Goal: Task Accomplishment & Management: Manage account settings

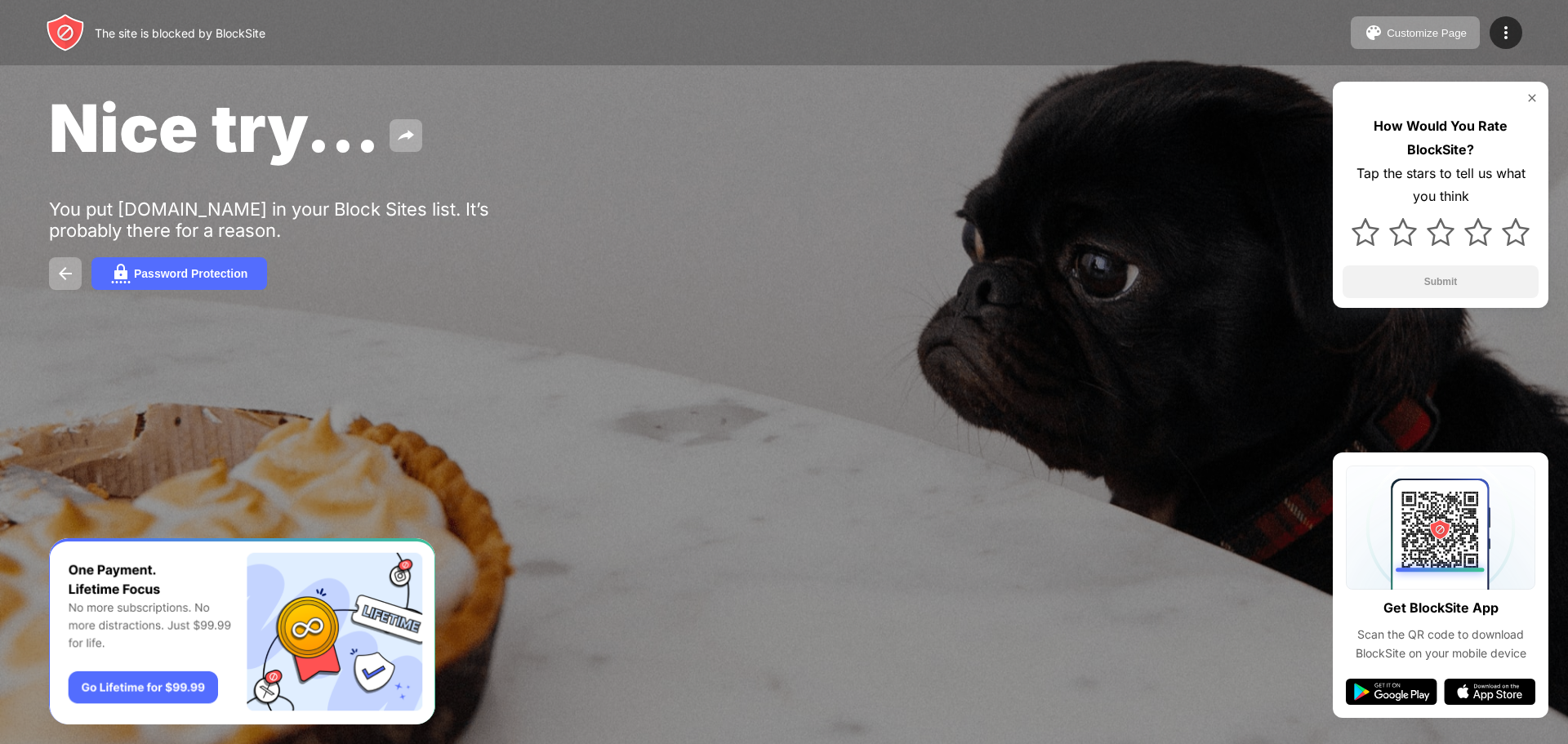
click at [208, 31] on div "The site is blocked by BlockSite" at bounding box center [179, 33] width 170 height 14
click at [1526, 109] on div "How Would You Rate BlockSite? Tap the stars to tell us what you think Submit" at bounding box center [1440, 195] width 216 height 226
click at [1532, 93] on img at bounding box center [1532, 97] width 13 height 13
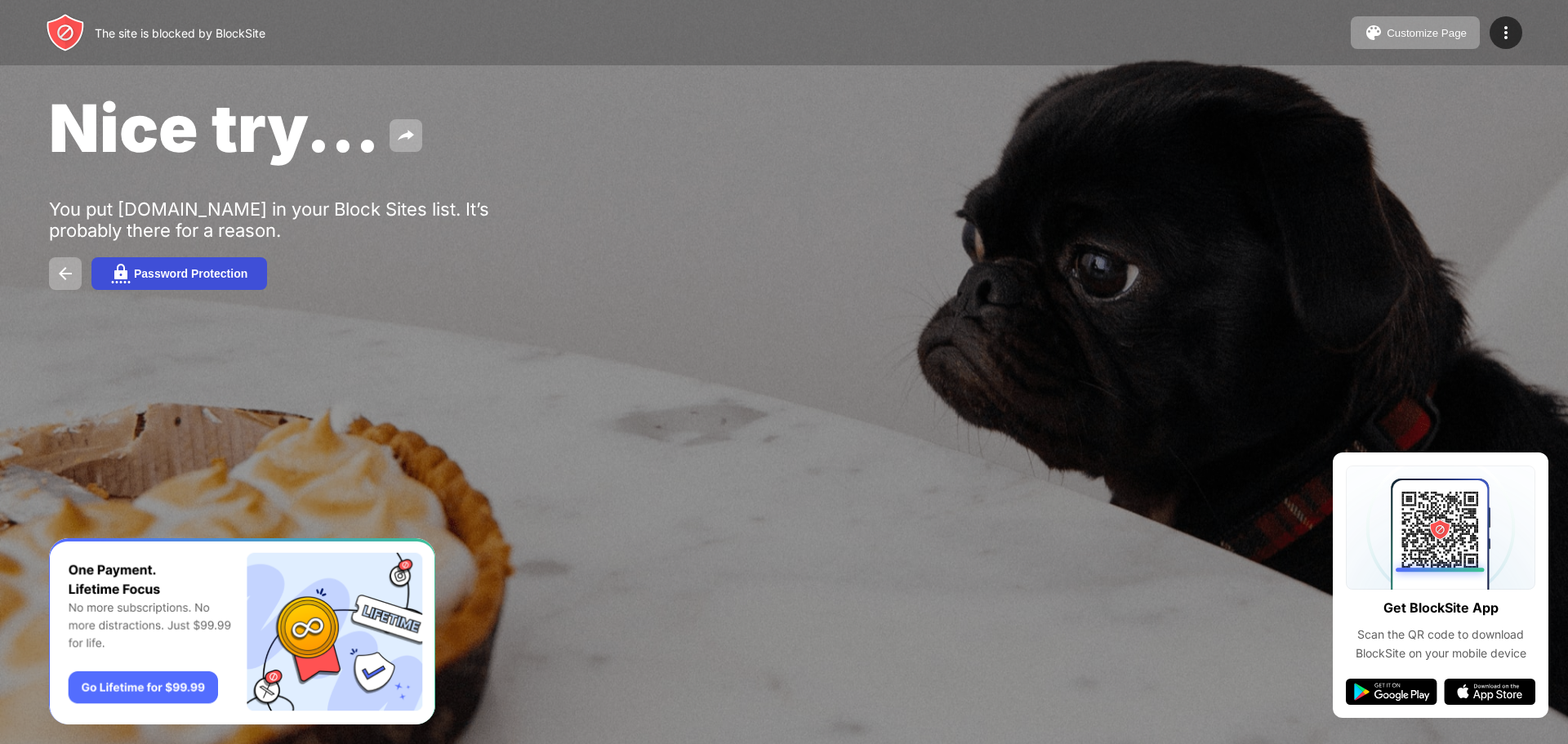
click at [175, 268] on div "Password Protection" at bounding box center [190, 273] width 113 height 13
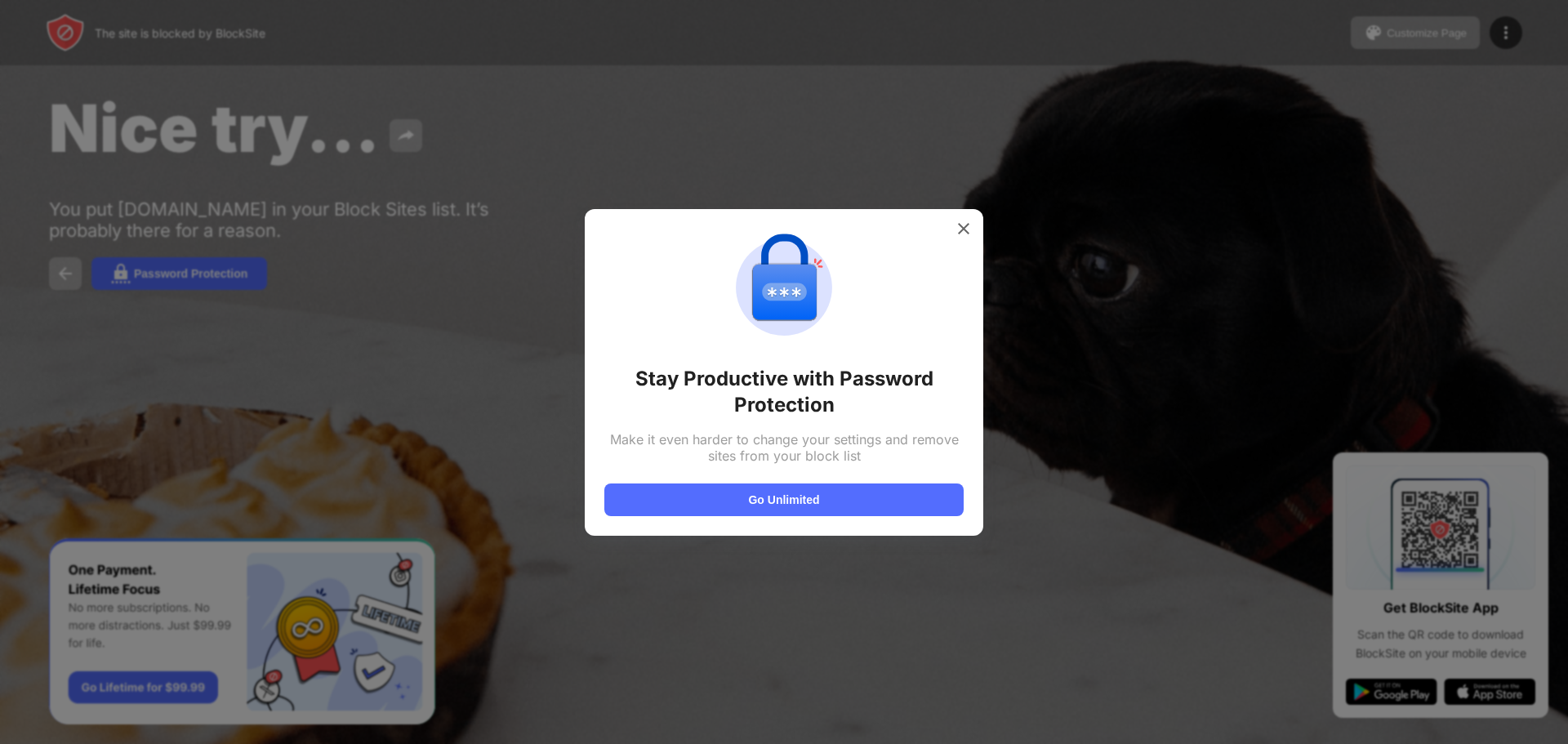
click at [170, 285] on div at bounding box center [784, 372] width 1568 height 744
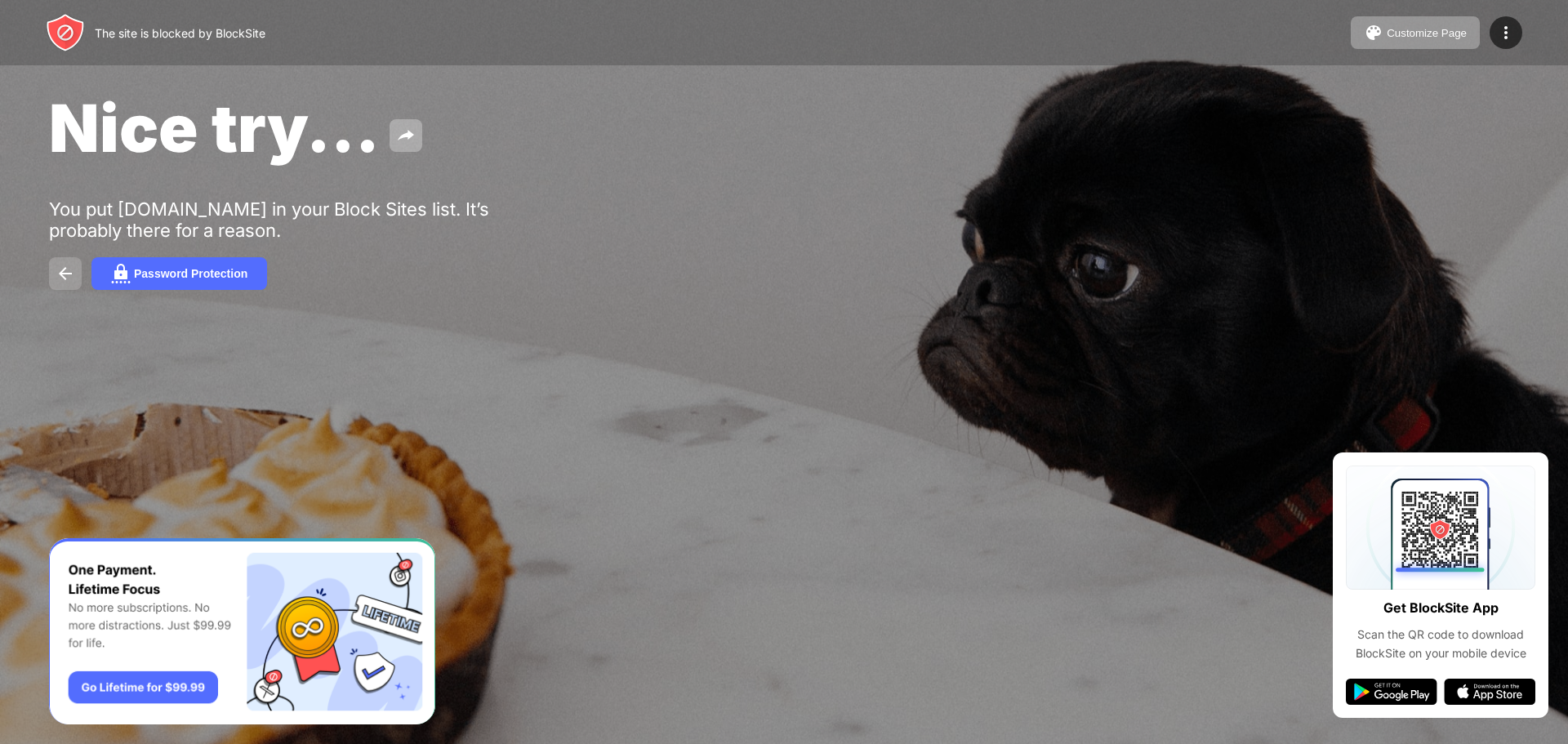
click at [49, 268] on button at bounding box center [65, 273] width 32 height 32
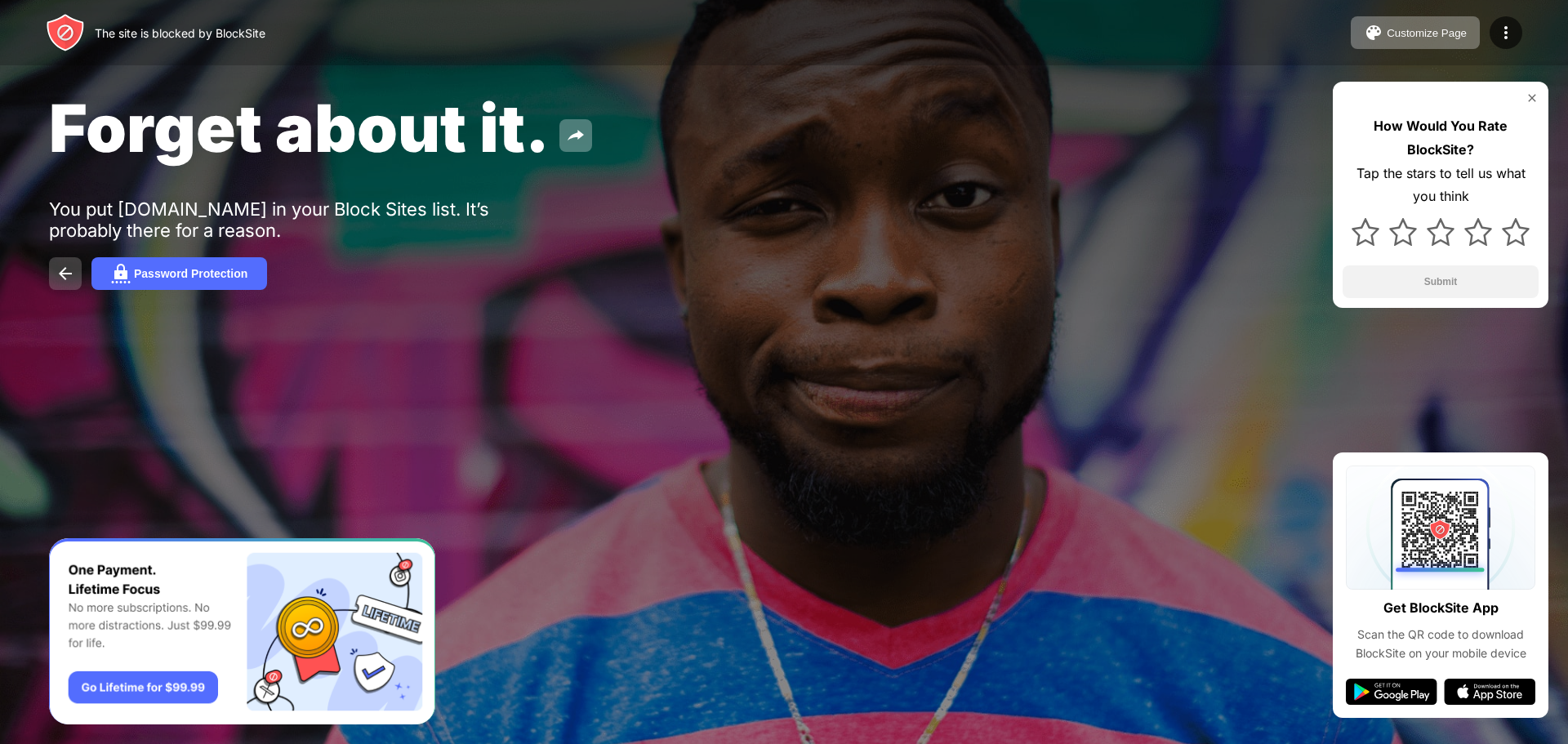
click at [49, 270] on button at bounding box center [65, 273] width 32 height 32
click at [1520, 26] on div "Customize Page Edit Block List Redirect Customize Block Page Upgrade Password P…" at bounding box center [1437, 32] width 171 height 32
click at [1505, 32] on img at bounding box center [1506, 32] width 20 height 20
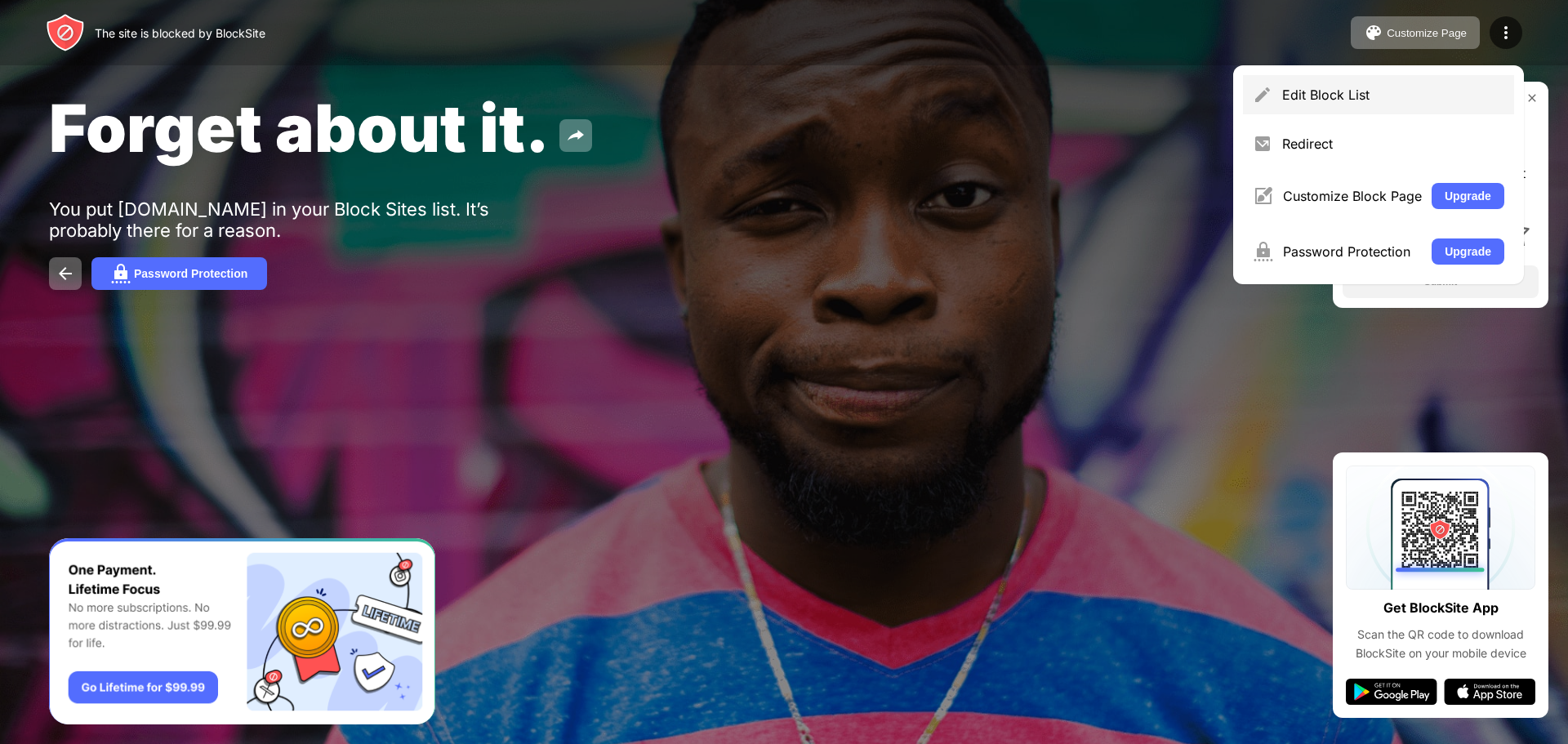
click at [1400, 100] on div "Edit Block List" at bounding box center [1394, 94] width 222 height 17
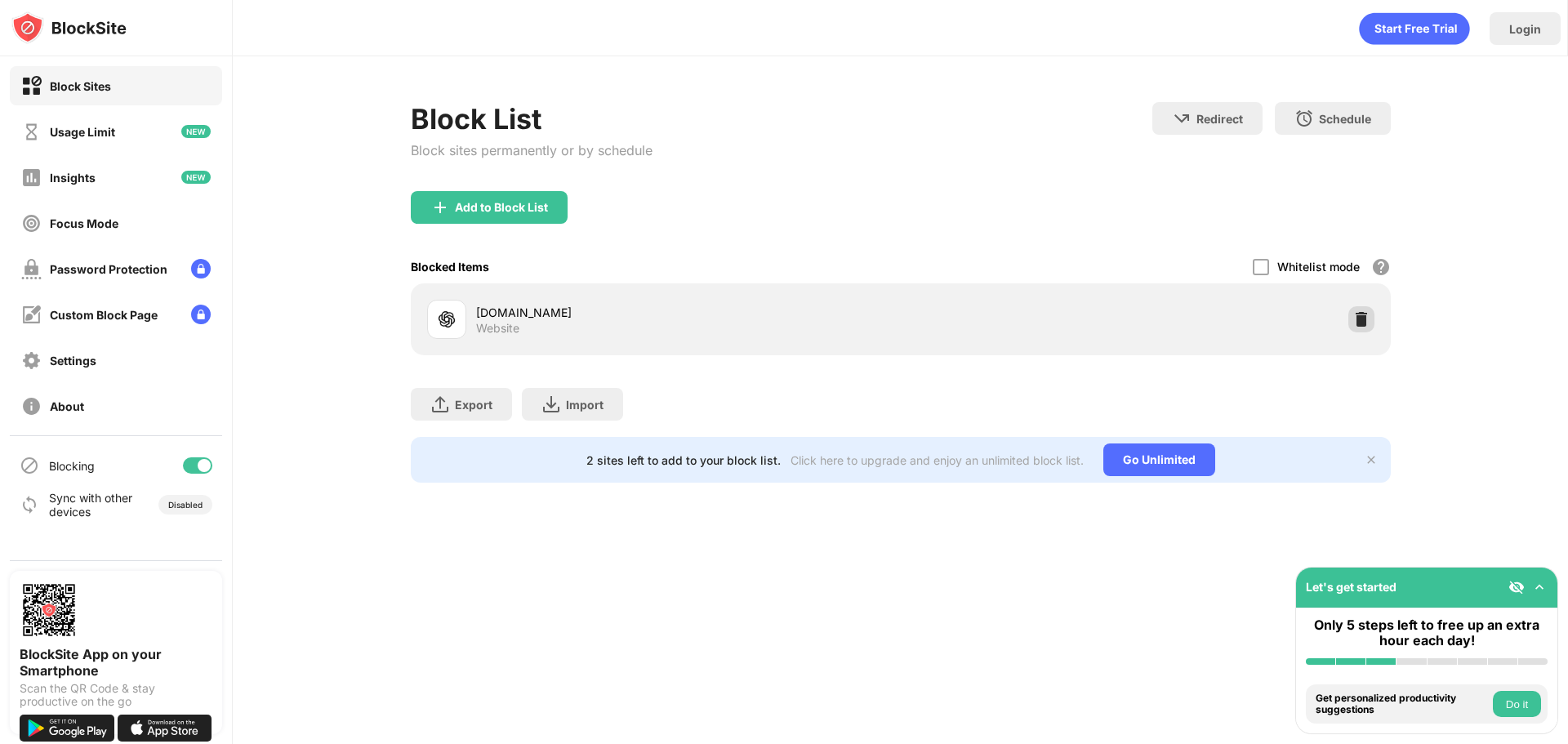
click at [1360, 311] on img at bounding box center [1361, 319] width 17 height 17
